Goal: Find specific page/section: Find specific page/section

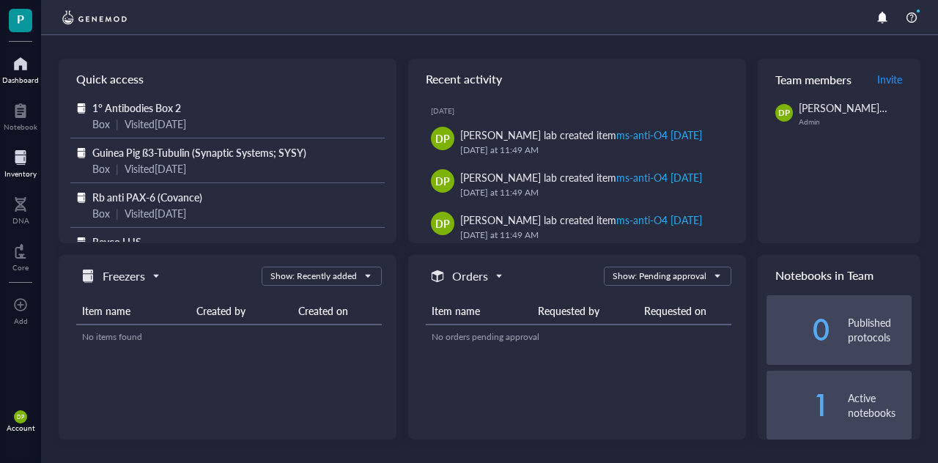
click at [13, 161] on div at bounding box center [20, 157] width 32 height 23
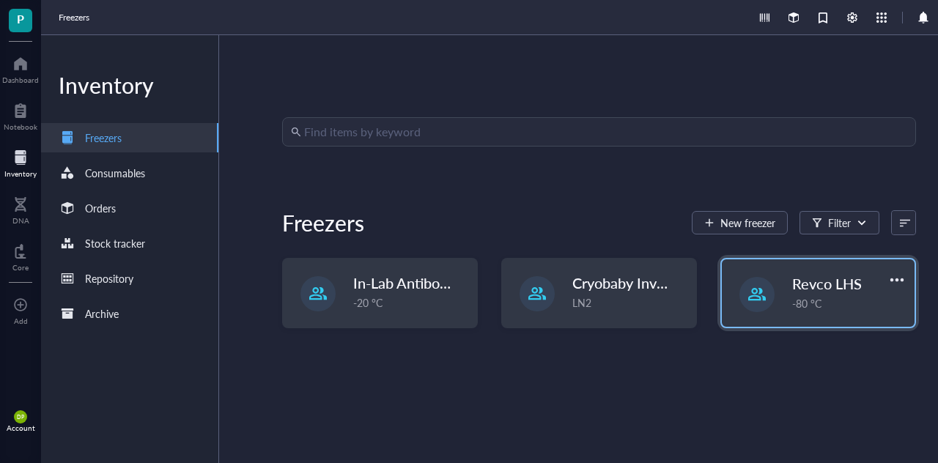
click at [792, 302] on div "-80 °C" at bounding box center [849, 303] width 114 height 16
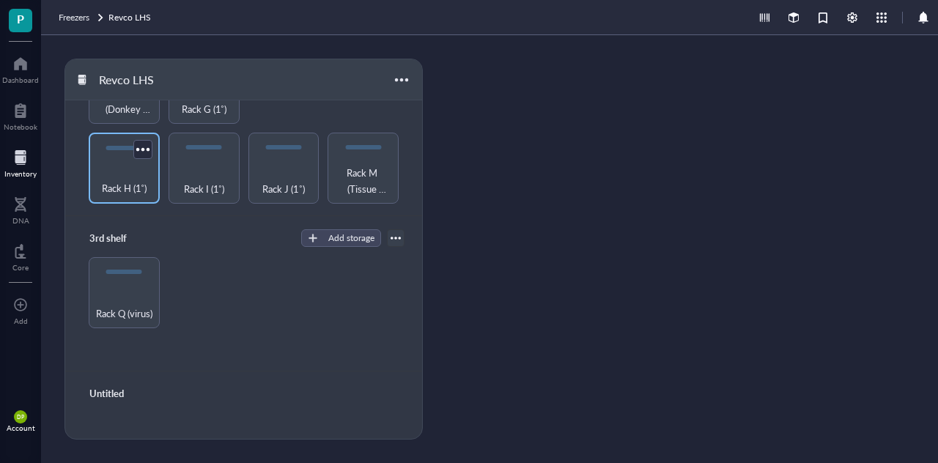
scroll to position [293, 0]
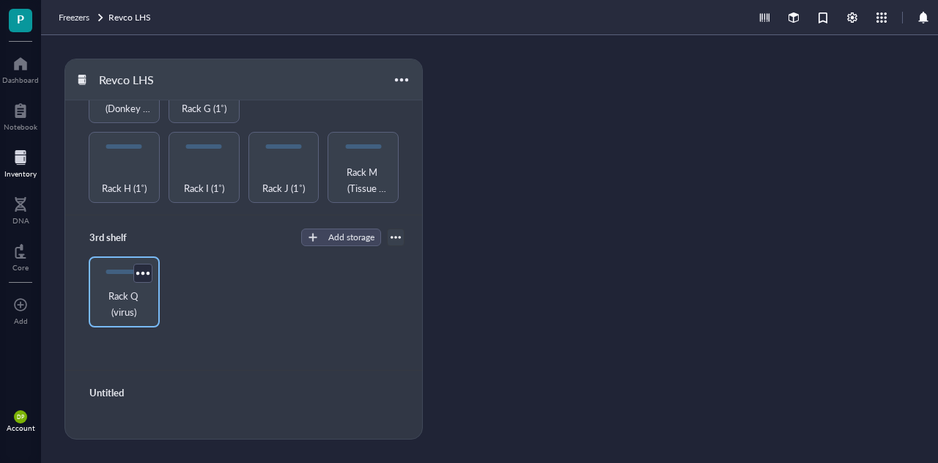
click at [126, 291] on span "Rack Q (virus)" at bounding box center [124, 304] width 56 height 32
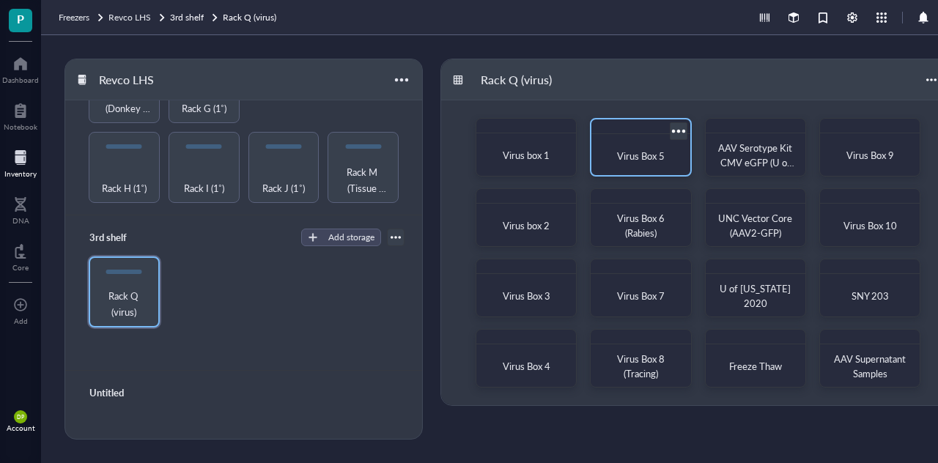
click at [648, 150] on span "Virus Box 5" at bounding box center [641, 156] width 48 height 14
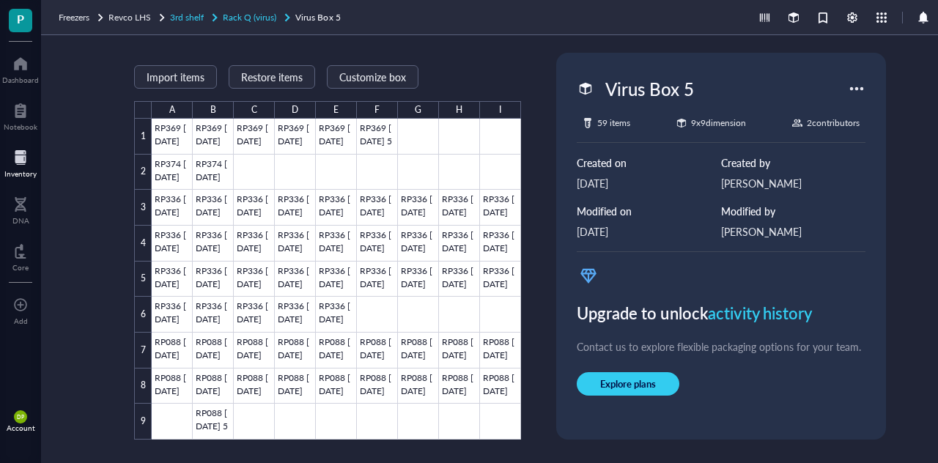
click at [263, 13] on span "Rack Q (virus)" at bounding box center [250, 17] width 54 height 12
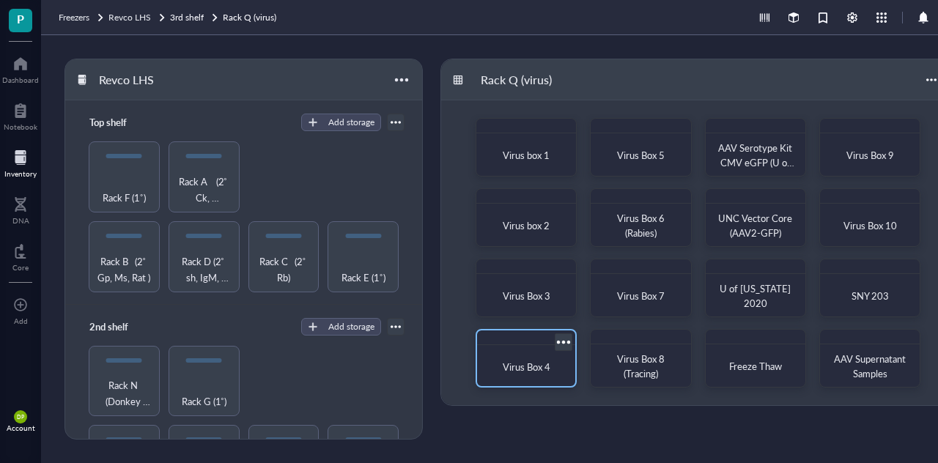
click at [539, 361] on span "Virus Box 4" at bounding box center [527, 367] width 48 height 14
